Goal: Information Seeking & Learning: Learn about a topic

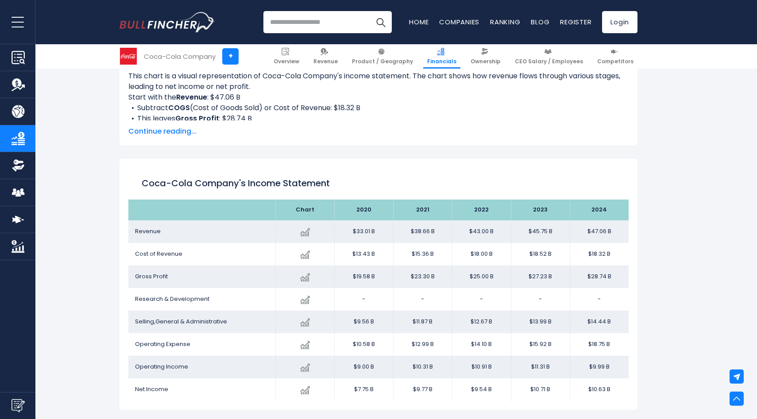
scroll to position [434, 0]
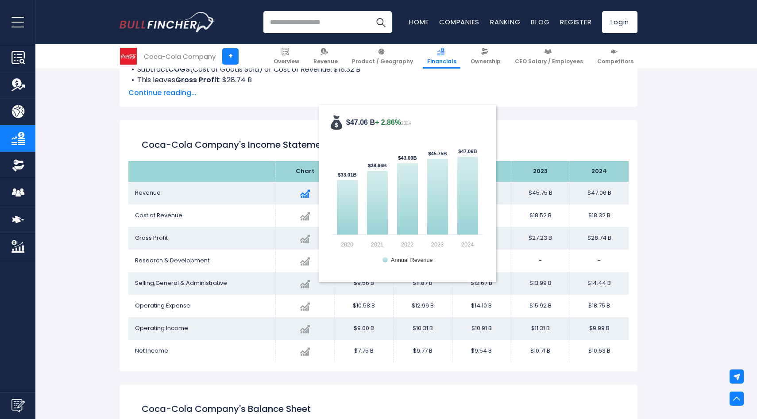
click at [307, 200] on div "Created with Highcharts 12.1.2 $47.06 B + 2.86% 2024 $33.01B ​ $33.01B $38.66B …" at bounding box center [304, 193] width 45 height 16
click at [303, 192] on img at bounding box center [305, 194] width 10 height 10
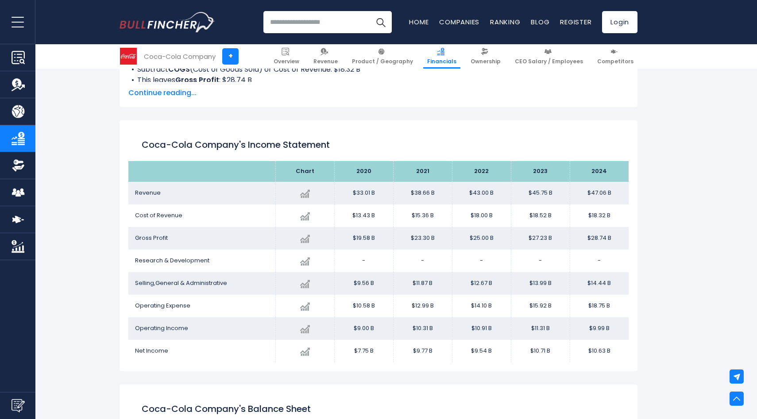
click at [578, 124] on div "Coca-Cola Company's Income Statement Chart" at bounding box center [378, 245] width 518 height 251
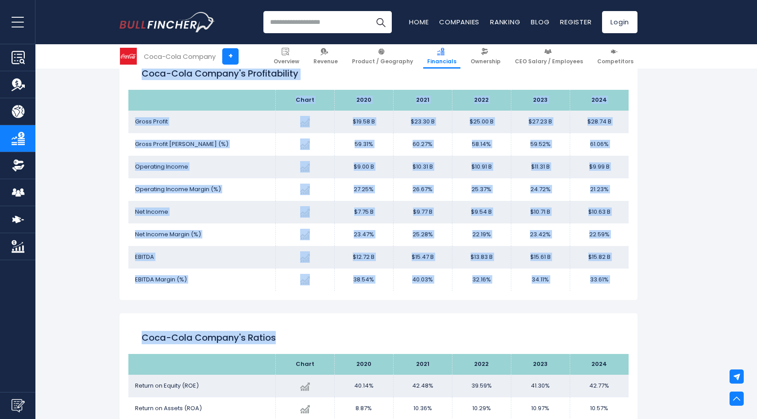
scroll to position [1273, 0]
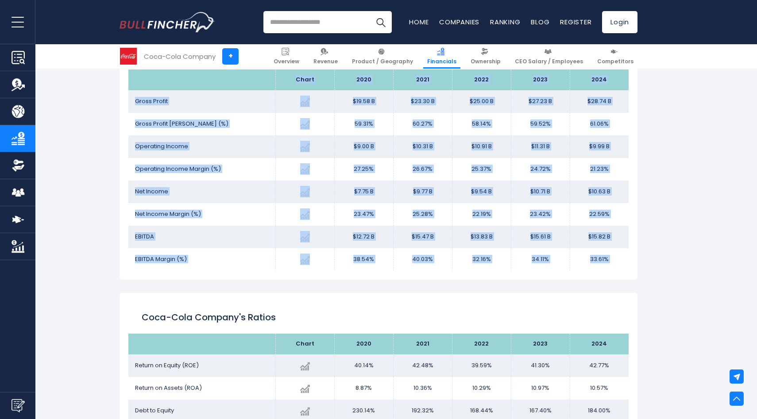
drag, startPoint x: 135, startPoint y: 89, endPoint x: 728, endPoint y: 303, distance: 629.8
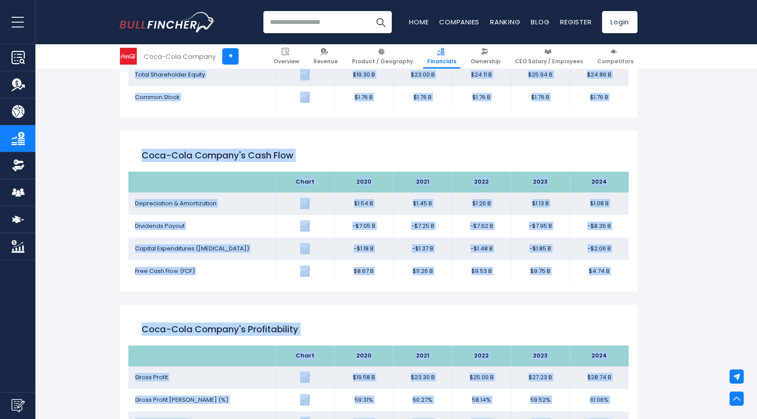
scroll to position [993, 0]
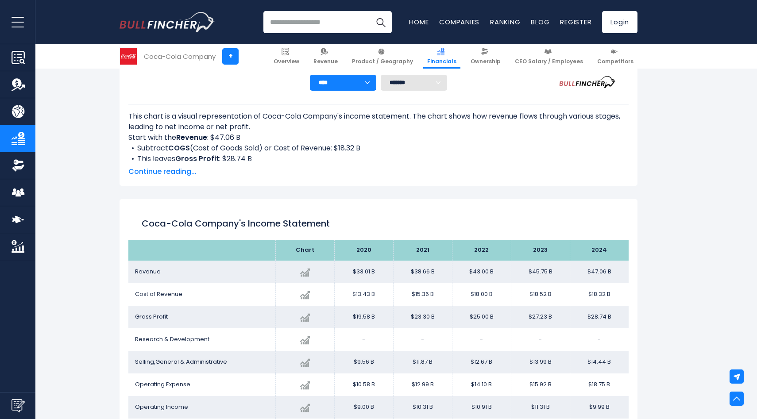
scroll to position [389, 0]
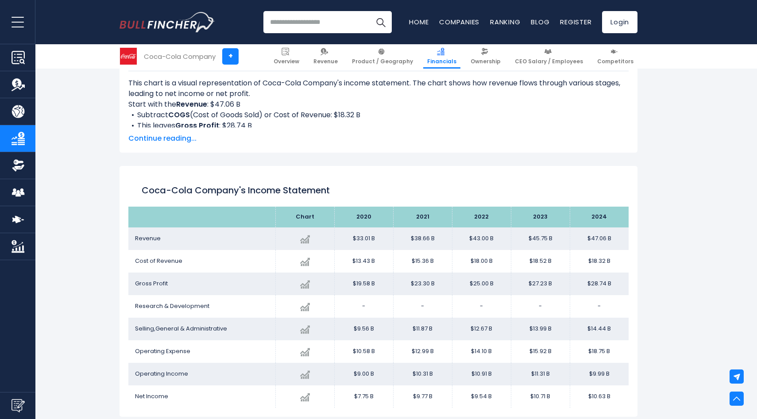
drag, startPoint x: 623, startPoint y: 277, endPoint x: 133, endPoint y: 173, distance: 501.3
copy div "Lore-Ipsu Dolorsi'a Consec Adipiscin Elits 7978 6084 1873 9575 0412 Doeiusm Tem…"
click at [417, 140] on span "Continue reading..." at bounding box center [378, 138] width 500 height 11
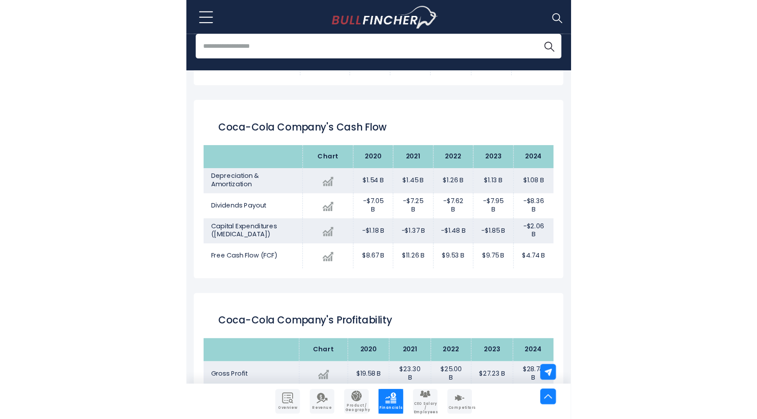
scroll to position [1320, 0]
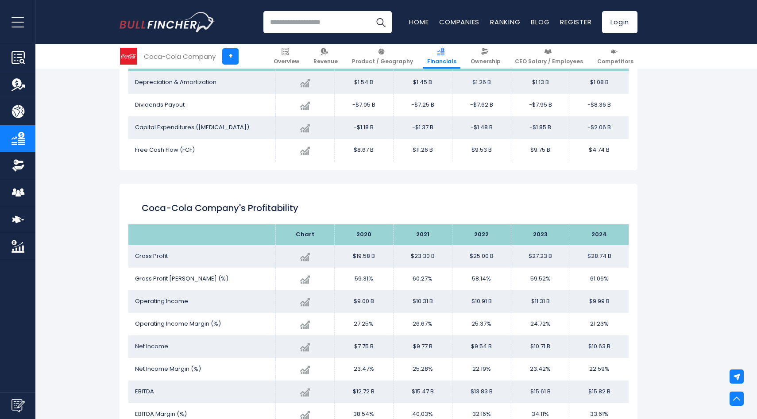
click at [357, 24] on input "search" at bounding box center [327, 22] width 128 height 22
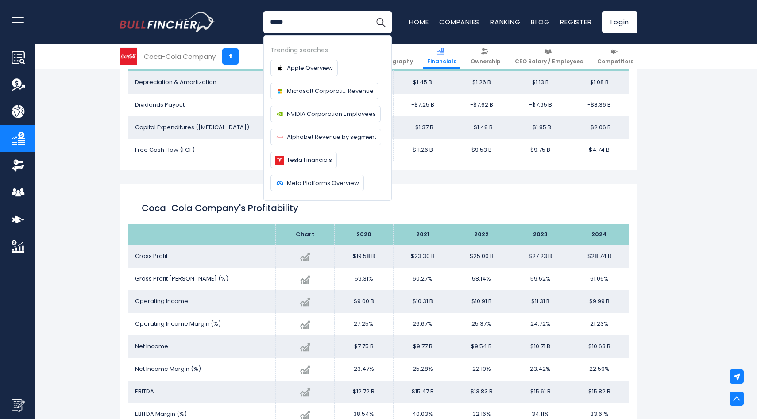
type input "*****"
click at [370, 11] on button "Search" at bounding box center [381, 22] width 22 height 22
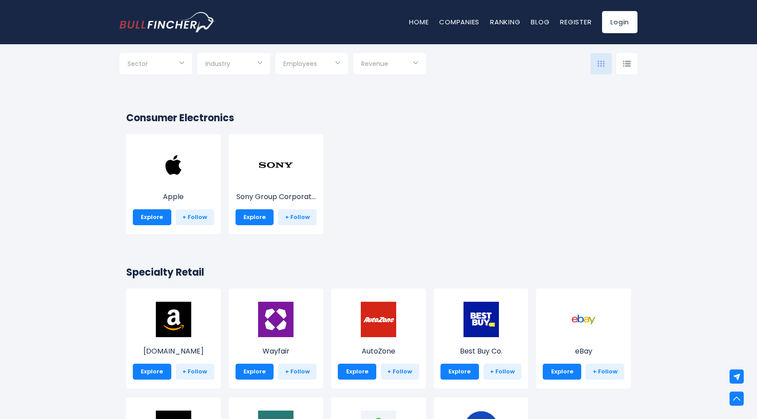
scroll to position [146, 0]
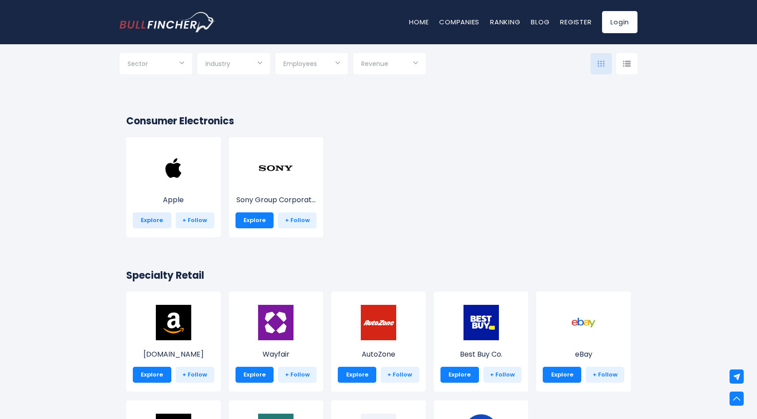
click at [160, 226] on link "Explore" at bounding box center [152, 220] width 38 height 16
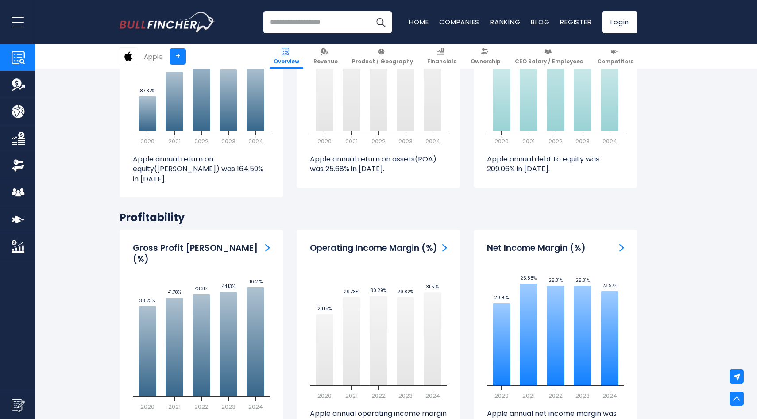
scroll to position [1921, 0]
